Goal: Task Accomplishment & Management: Use online tool/utility

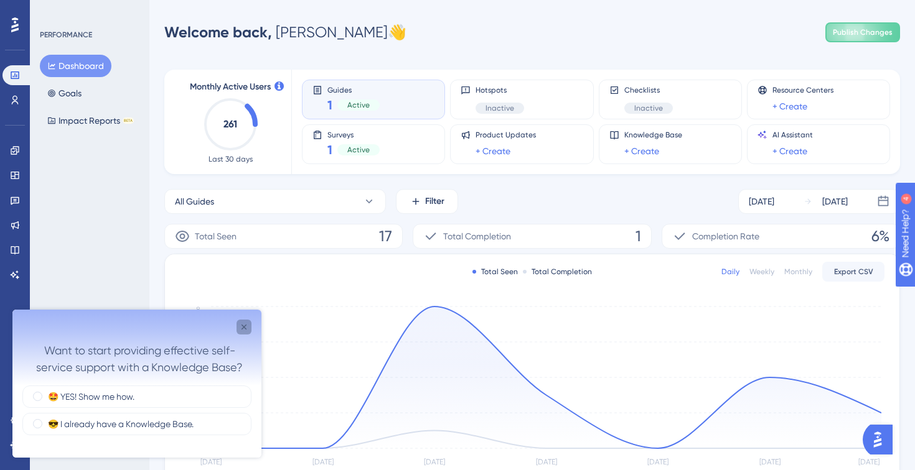
click at [248, 329] on icon "Close survey" at bounding box center [244, 327] width 10 height 10
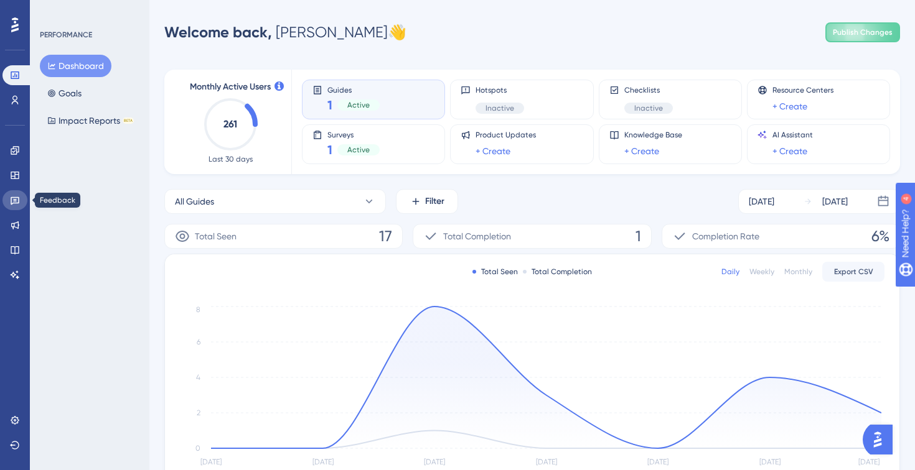
click at [13, 201] on icon at bounding box center [15, 200] width 10 height 10
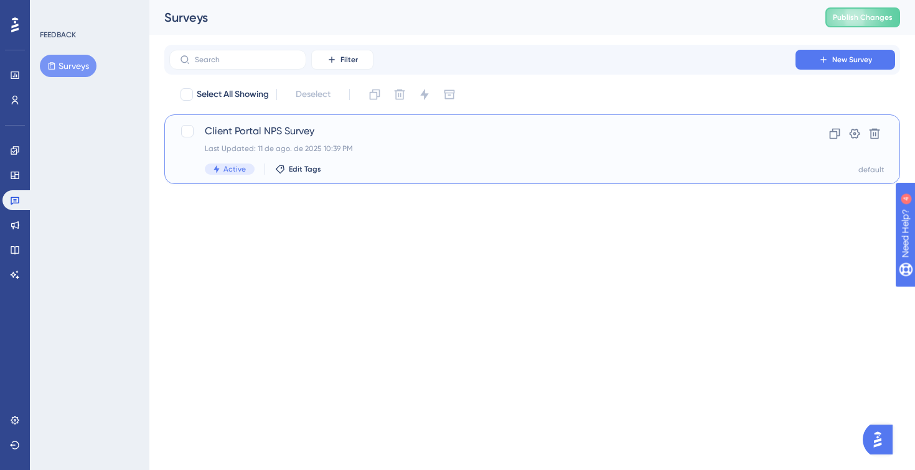
click at [274, 134] on span "Client Portal NPS Survey" at bounding box center [482, 131] width 555 height 15
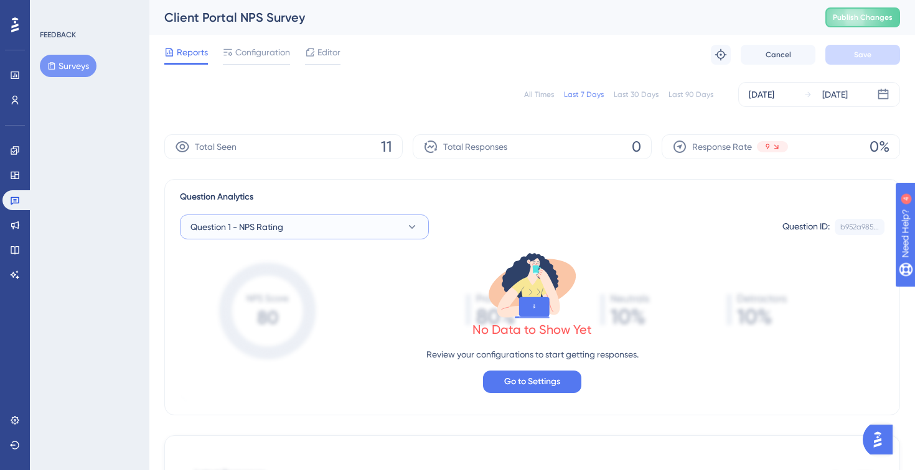
click at [392, 233] on button "Question 1 - NPS Rating" at bounding box center [304, 227] width 249 height 25
click at [426, 215] on div "✨ Save My Spot!✨" at bounding box center [458, 215] width 915 height 470
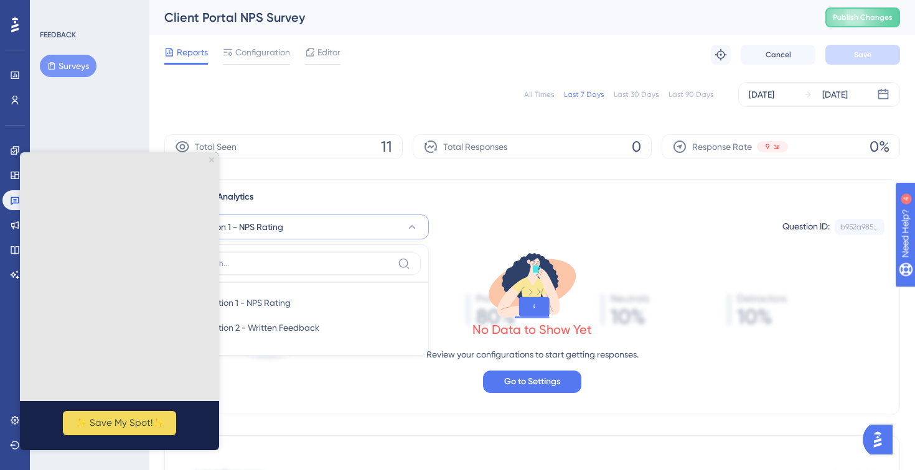
click at [650, 193] on div "Question Analytics" at bounding box center [532, 197] width 704 height 15
click at [209, 159] on icon "Close Preview" at bounding box center [211, 159] width 5 height 5
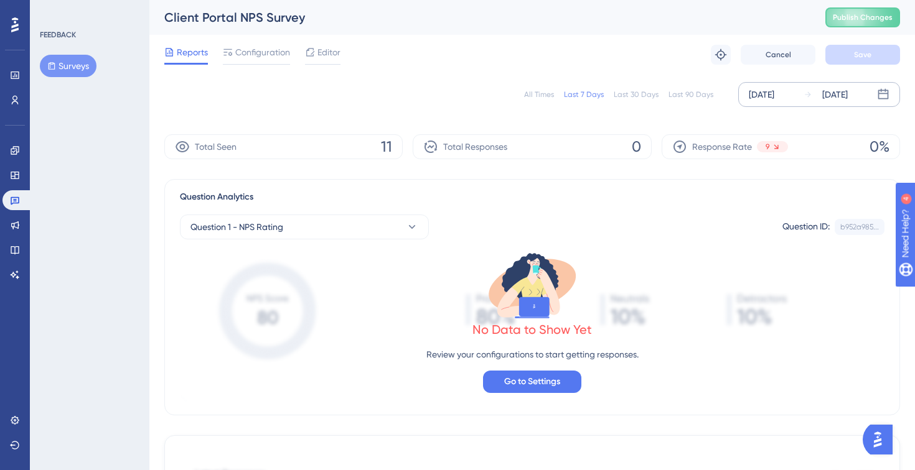
click at [774, 96] on div "[DATE]" at bounding box center [762, 94] width 26 height 15
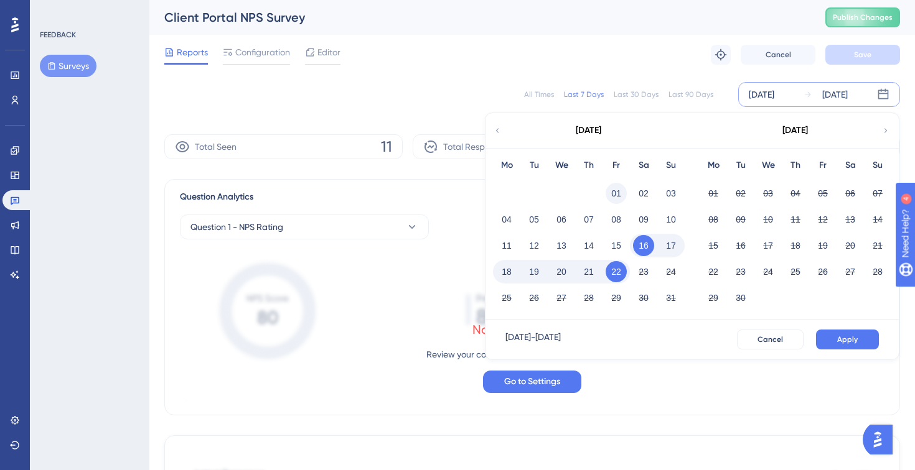
click at [619, 187] on button "01" at bounding box center [615, 193] width 21 height 21
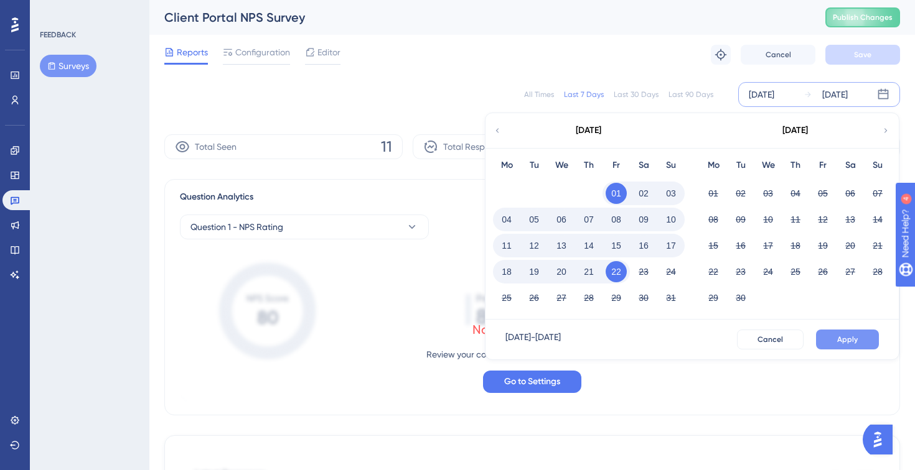
click at [853, 343] on span "Apply" at bounding box center [847, 340] width 21 height 10
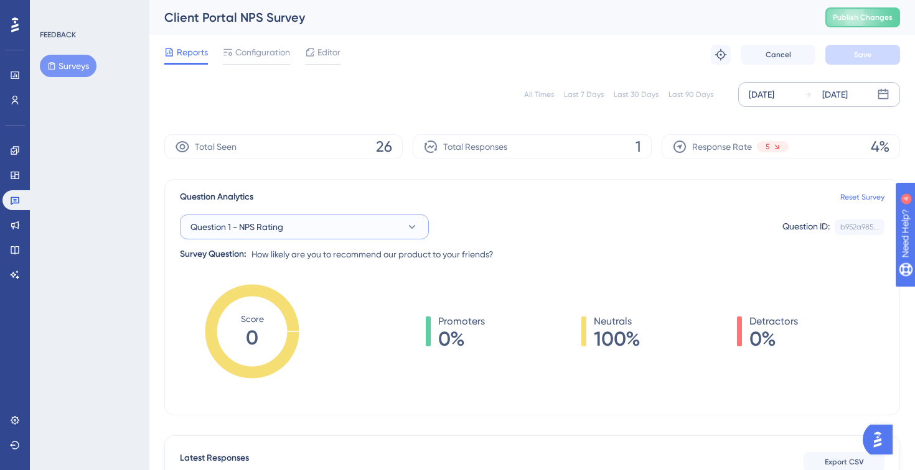
click at [358, 227] on button "Question 1 - NPS Rating" at bounding box center [304, 227] width 249 height 25
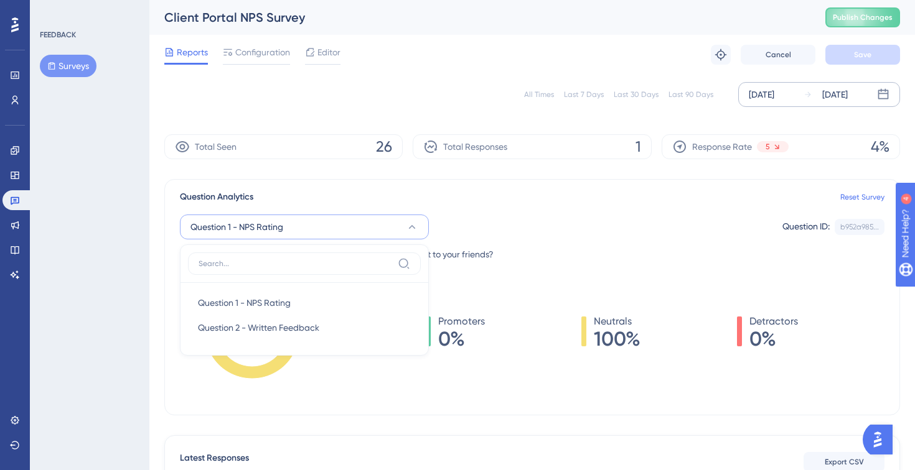
click at [359, 225] on button "Question 1 - NPS Rating" at bounding box center [304, 227] width 249 height 25
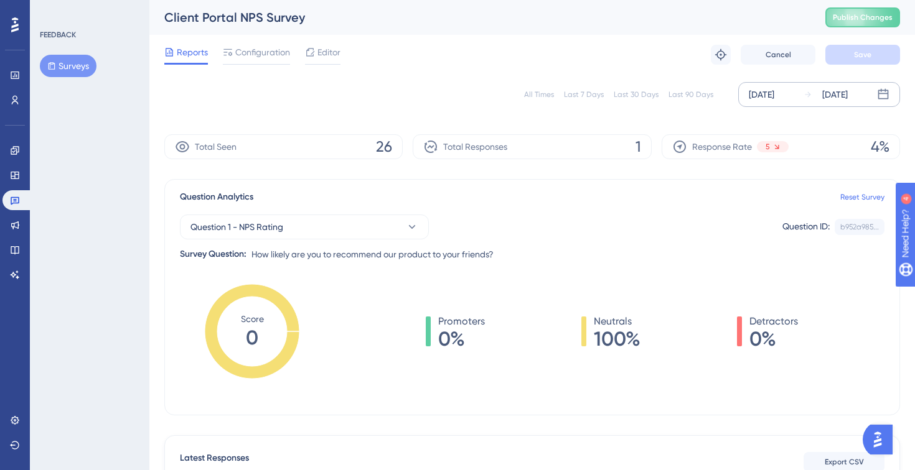
click at [536, 208] on div "Question 1 - NPS Rating Question ID: b952a985... Copy Survey Question: How like…" at bounding box center [532, 233] width 704 height 57
click at [264, 50] on span "Configuration" at bounding box center [262, 52] width 55 height 15
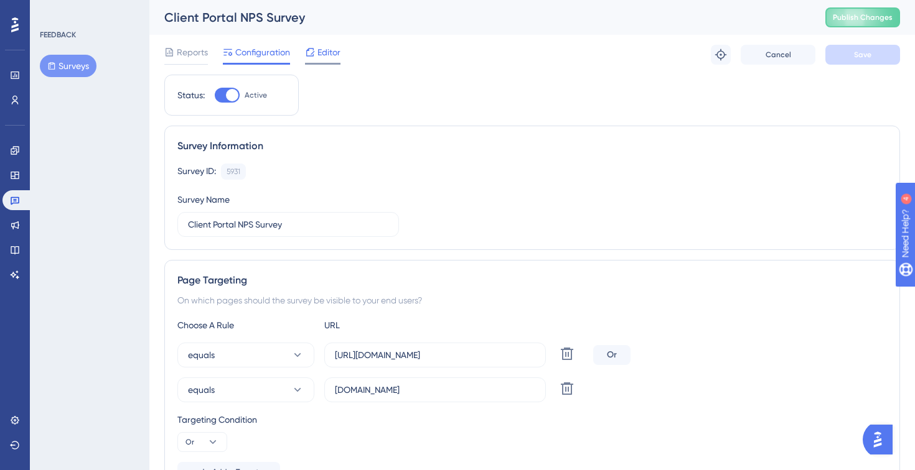
click at [319, 60] on div "Editor" at bounding box center [322, 55] width 35 height 20
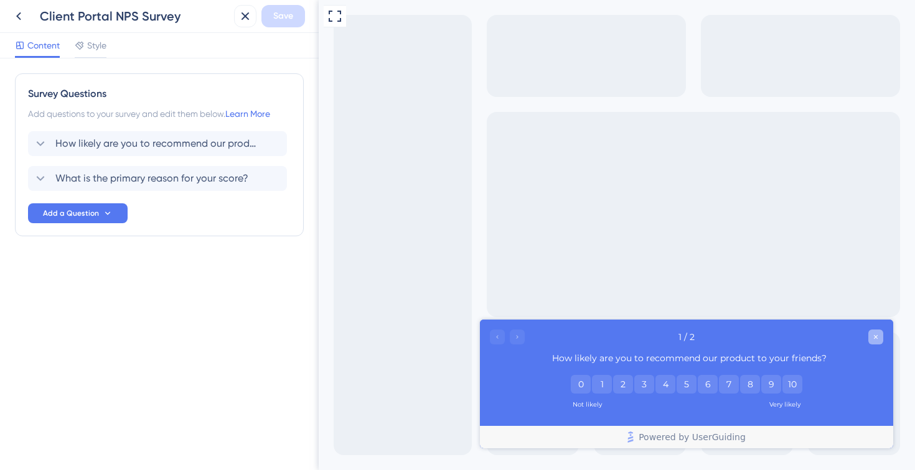
click at [876, 336] on icon "Close survey" at bounding box center [876, 337] width 4 height 4
click at [253, 12] on button at bounding box center [245, 16] width 22 height 22
